Goal: Transaction & Acquisition: Subscribe to service/newsletter

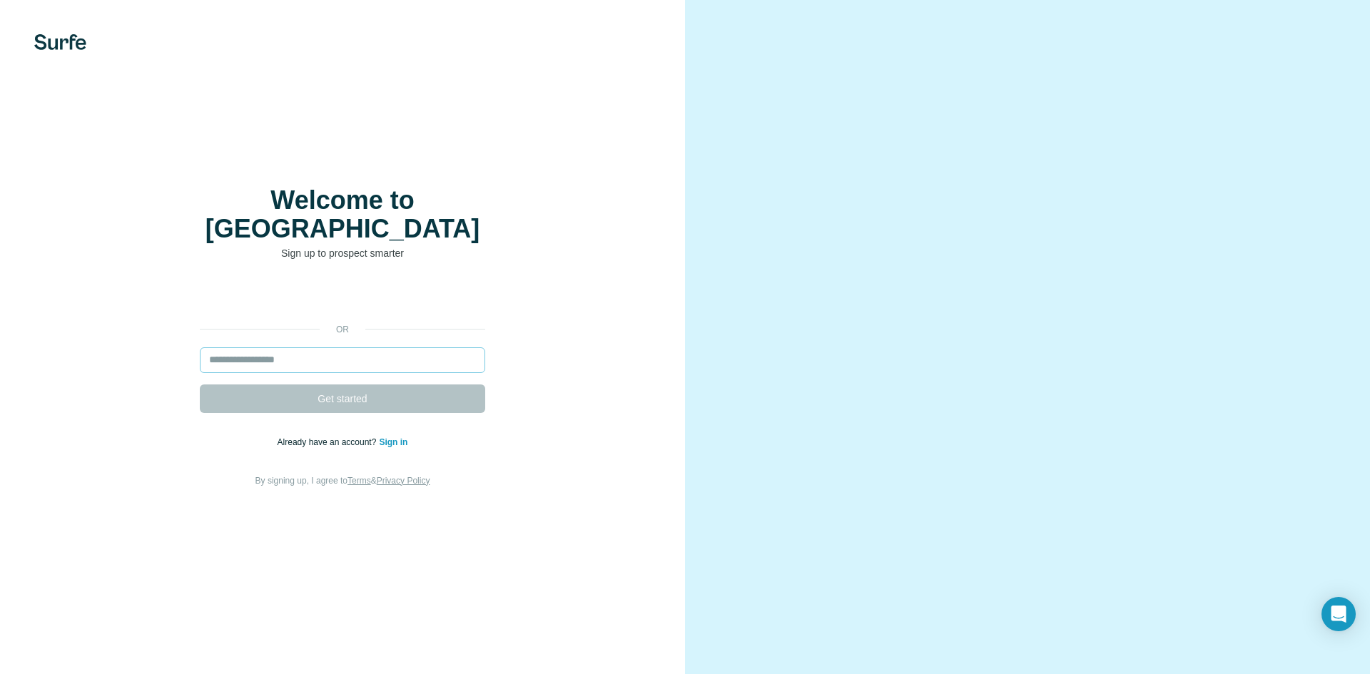
click at [296, 350] on input "email" at bounding box center [342, 360] width 285 height 26
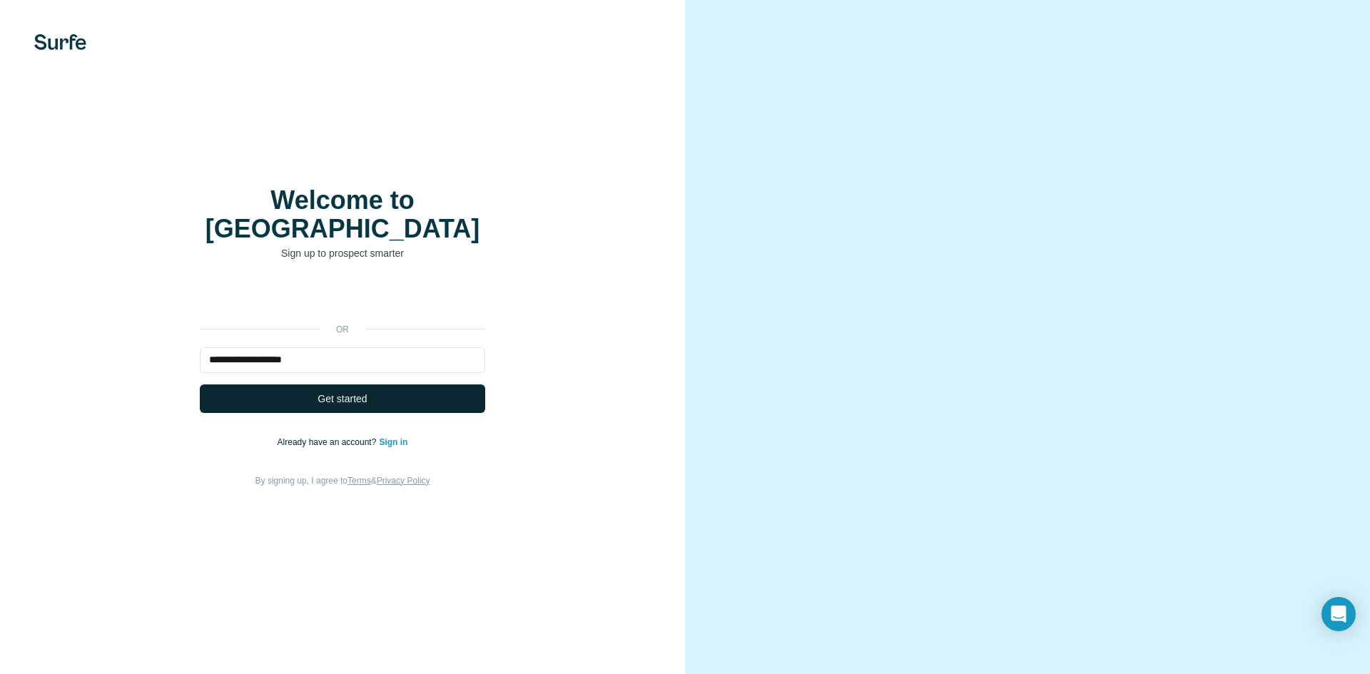
type input "**********"
click at [360, 385] on button "Get started" at bounding box center [342, 399] width 285 height 29
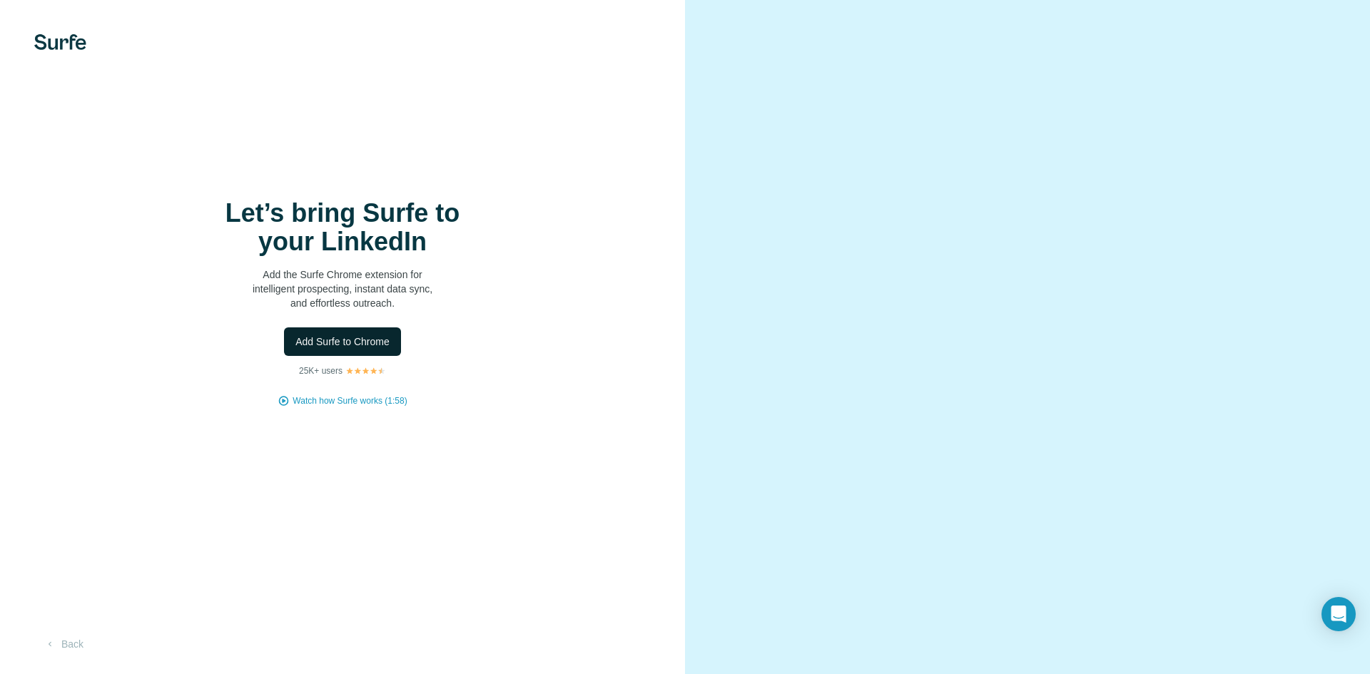
click at [372, 329] on button "Add Surfe to Chrome" at bounding box center [342, 341] width 117 height 29
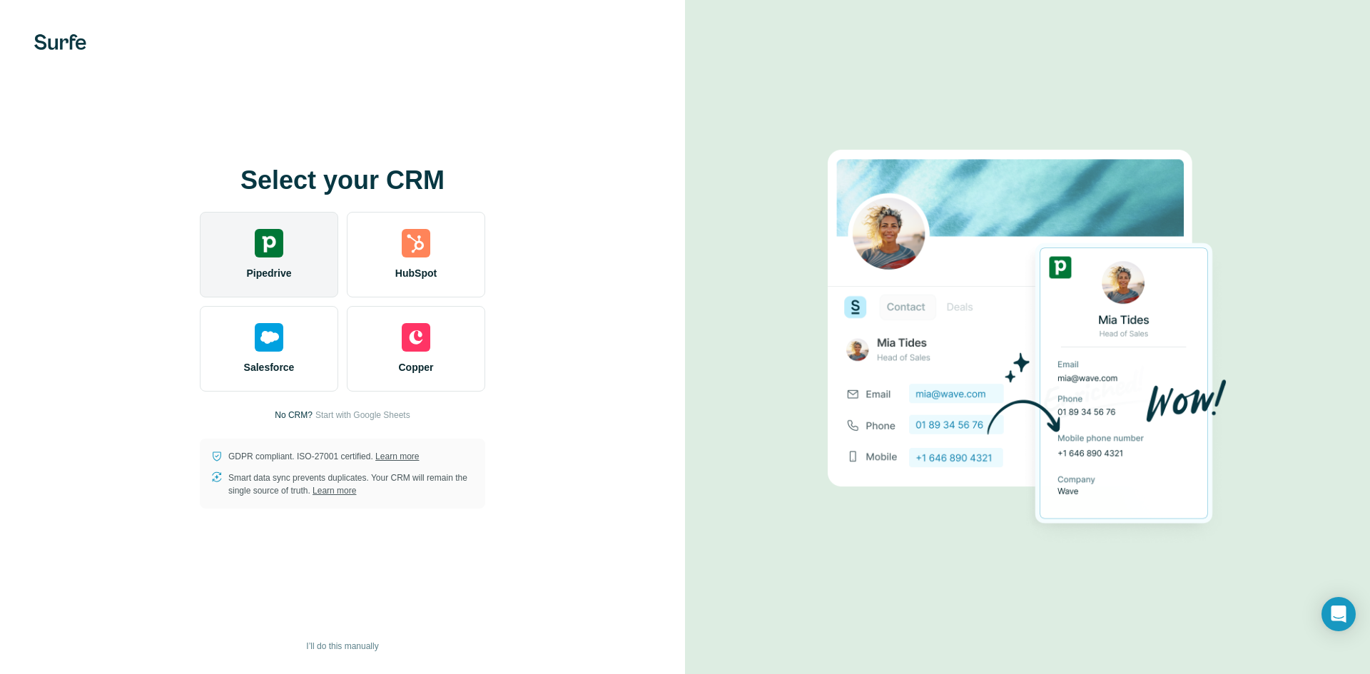
click at [227, 270] on div "Pipedrive" at bounding box center [269, 255] width 138 height 86
click at [269, 258] on div "Pipedrive" at bounding box center [269, 255] width 138 height 86
click at [290, 253] on div "Pipedrive" at bounding box center [269, 255] width 138 height 86
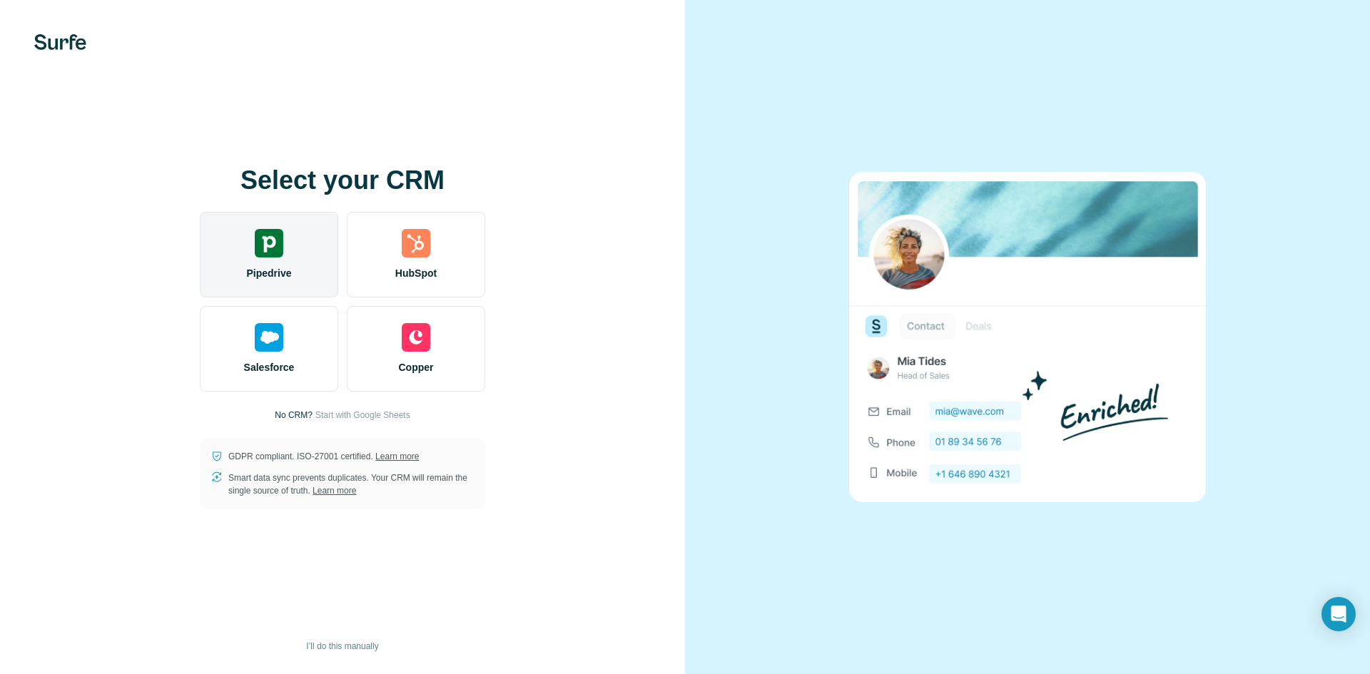
click at [337, 235] on div "Pipedrive" at bounding box center [269, 255] width 138 height 86
click at [391, 123] on div "Select your CRM Pipedrive HubSpot Salesforce Copper No CRM? Start with Google S…" at bounding box center [342, 337] width 685 height 674
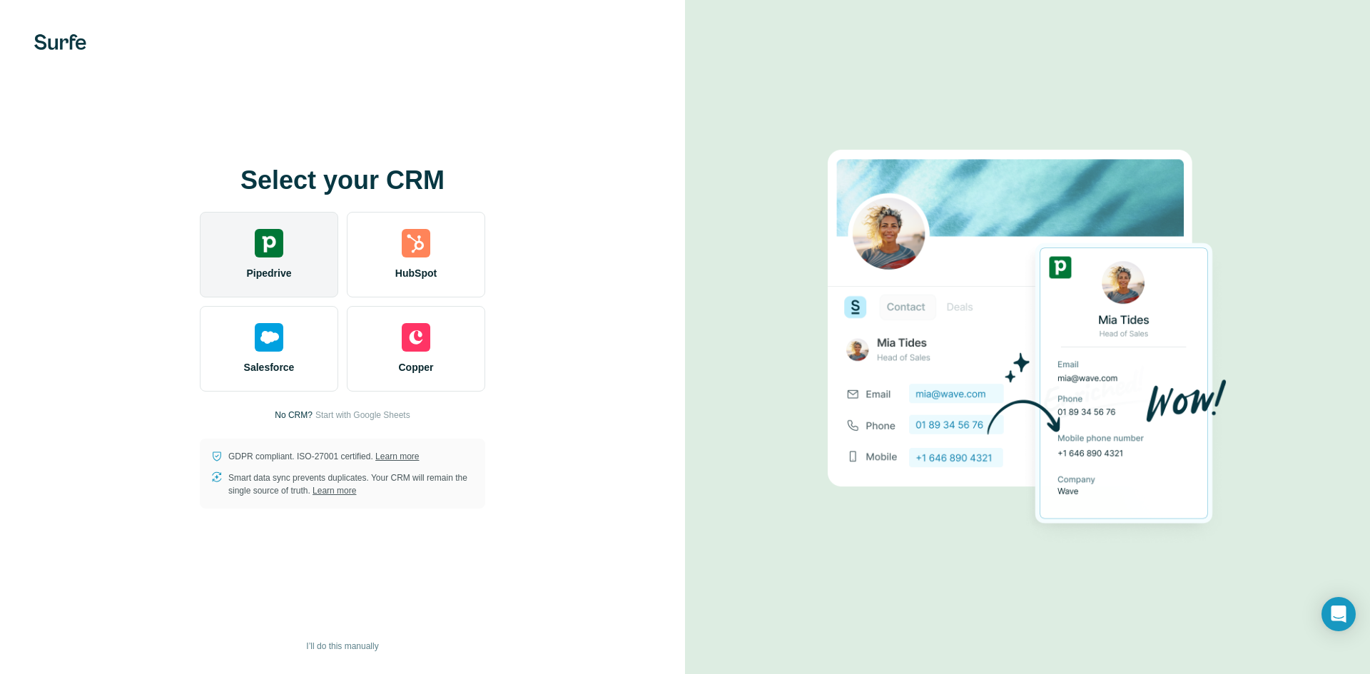
click at [243, 243] on div "Pipedrive" at bounding box center [269, 255] width 138 height 86
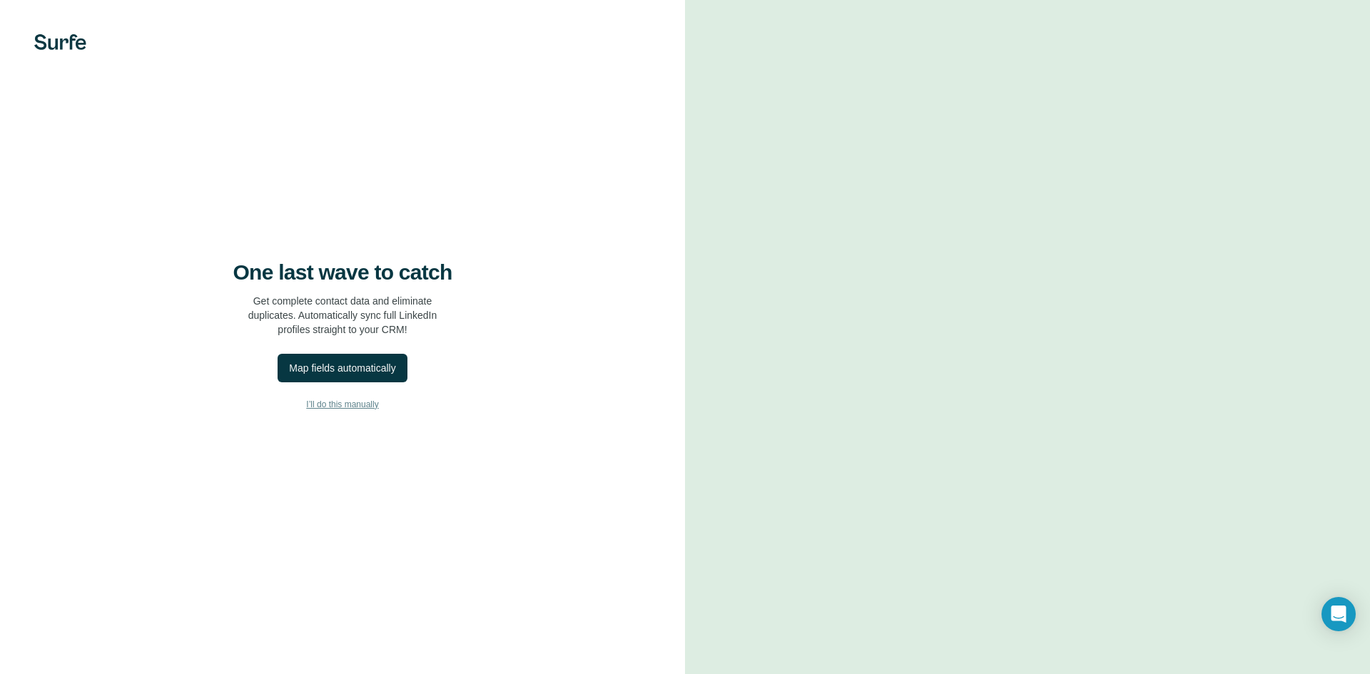
click at [347, 404] on span "I’ll do this manually" at bounding box center [342, 404] width 72 height 13
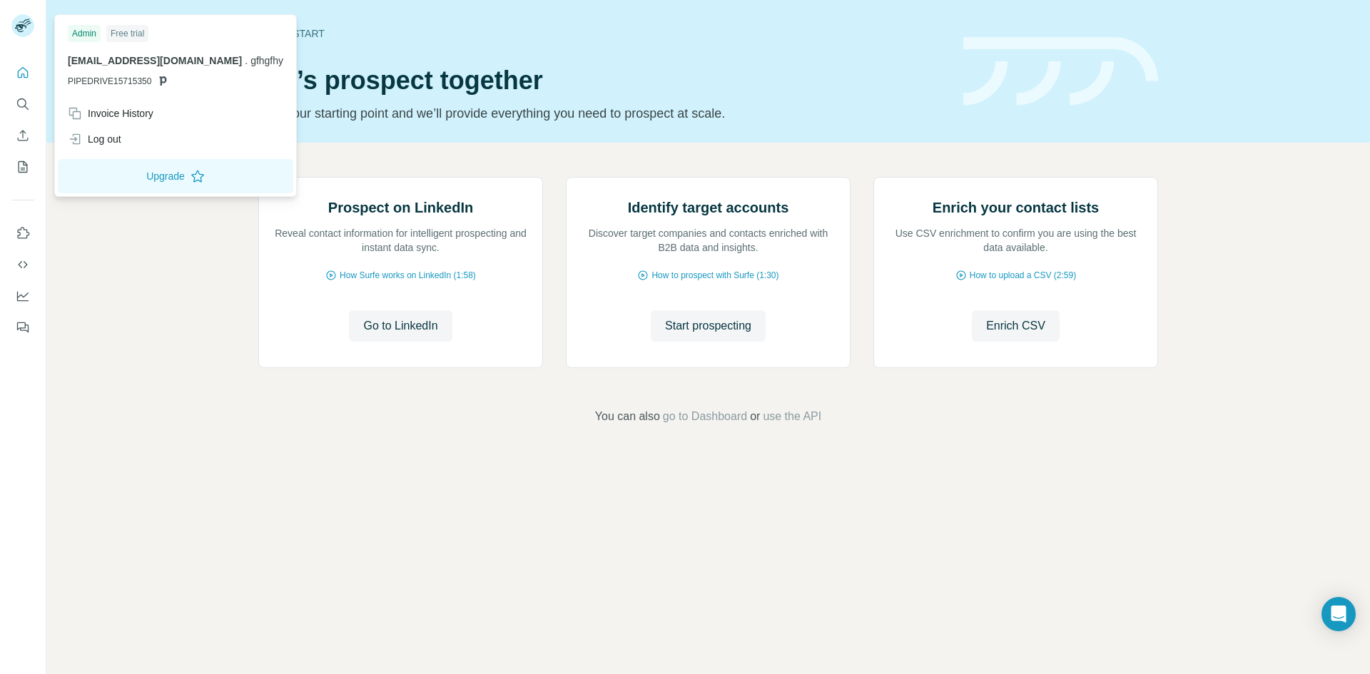
click at [24, 29] on rect at bounding box center [22, 25] width 23 height 23
click at [390, 76] on h1 "Let’s prospect together" at bounding box center [602, 80] width 688 height 29
